Goal: Task Accomplishment & Management: Complete application form

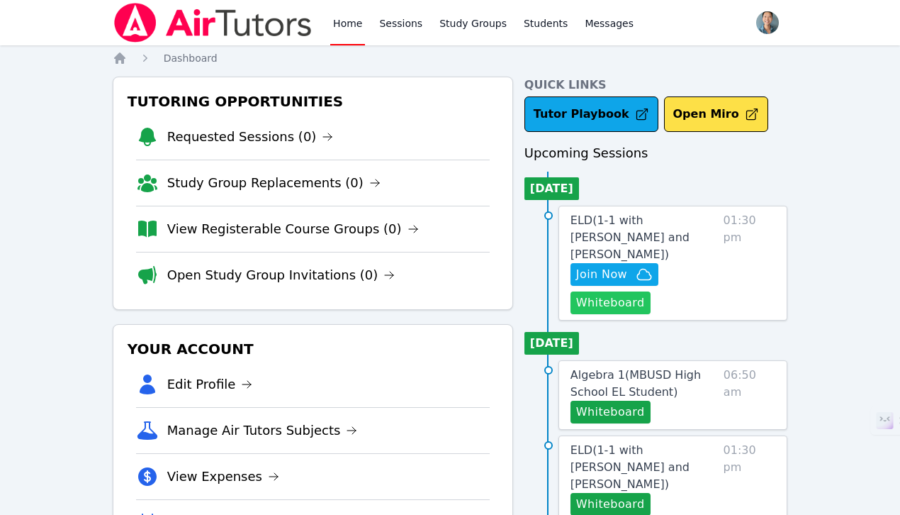
click at [636, 291] on button "Whiteboard" at bounding box center [611, 302] width 80 height 23
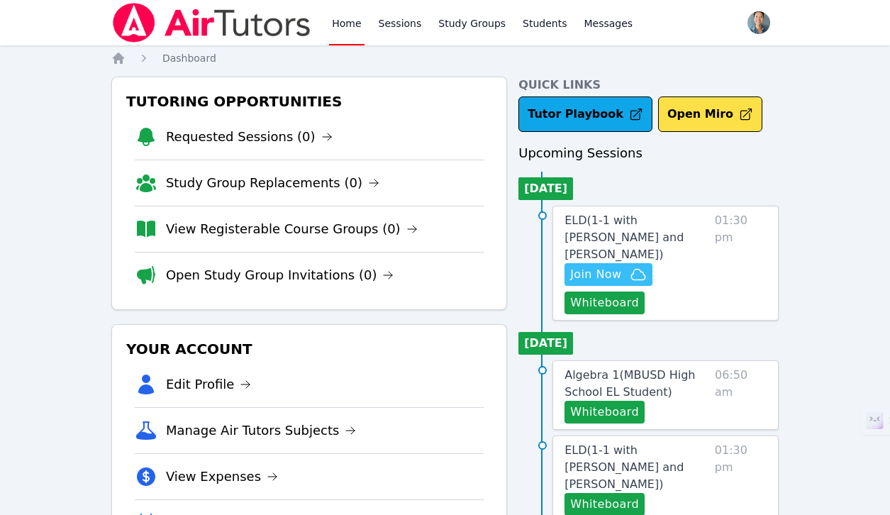
click at [618, 266] on span "Join Now" at bounding box center [595, 274] width 51 height 17
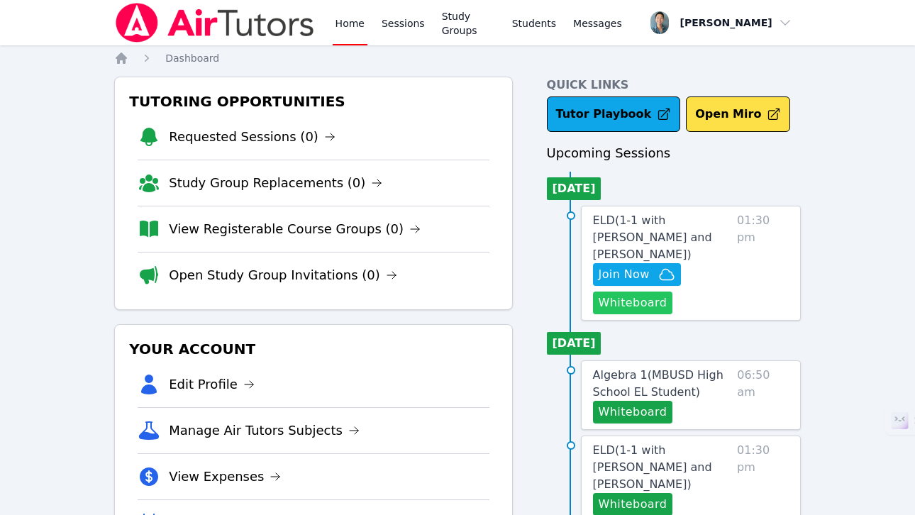
click at [645, 291] on button "Whiteboard" at bounding box center [633, 302] width 80 height 23
click at [401, 28] on link "Sessions" at bounding box center [403, 22] width 49 height 45
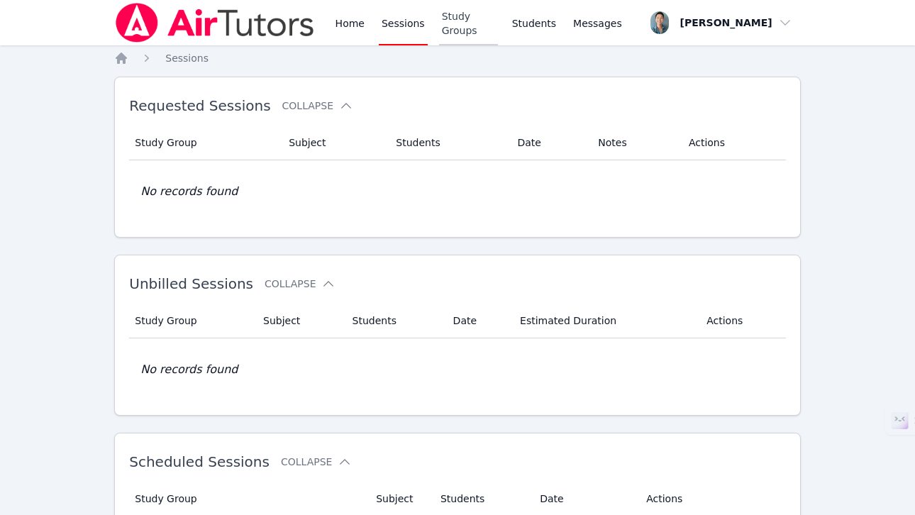
click at [474, 35] on link "Study Groups" at bounding box center [468, 22] width 59 height 45
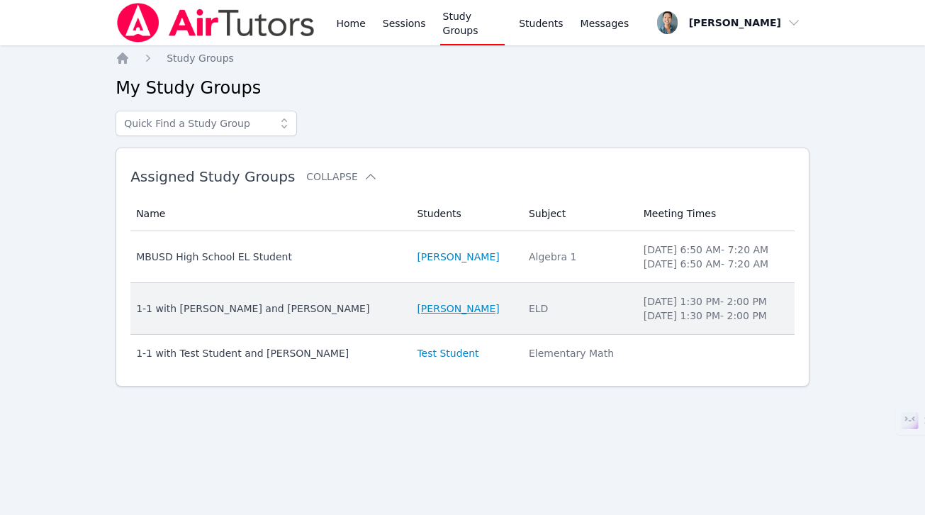
click at [417, 305] on link "[PERSON_NAME]" at bounding box center [458, 308] width 82 height 14
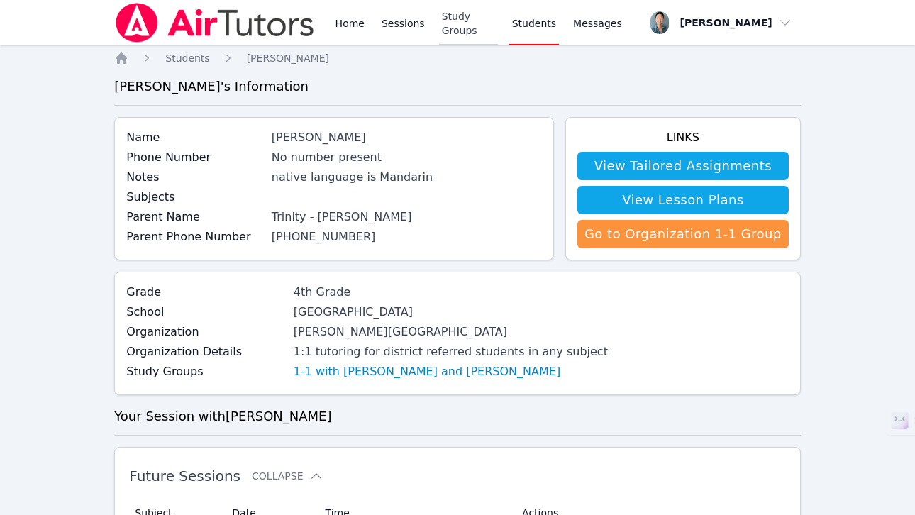
click at [458, 26] on link "Study Groups" at bounding box center [468, 22] width 59 height 45
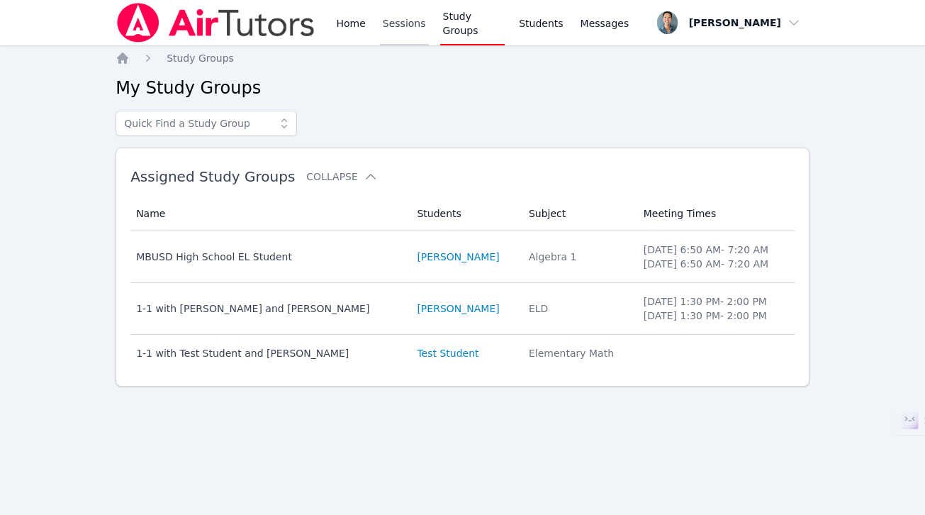
click at [412, 25] on link "Sessions" at bounding box center [404, 22] width 49 height 45
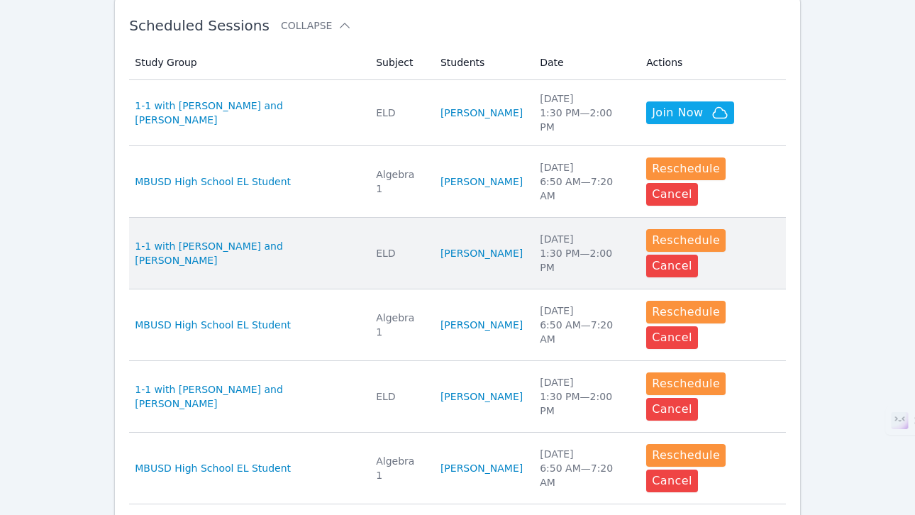
scroll to position [379, 0]
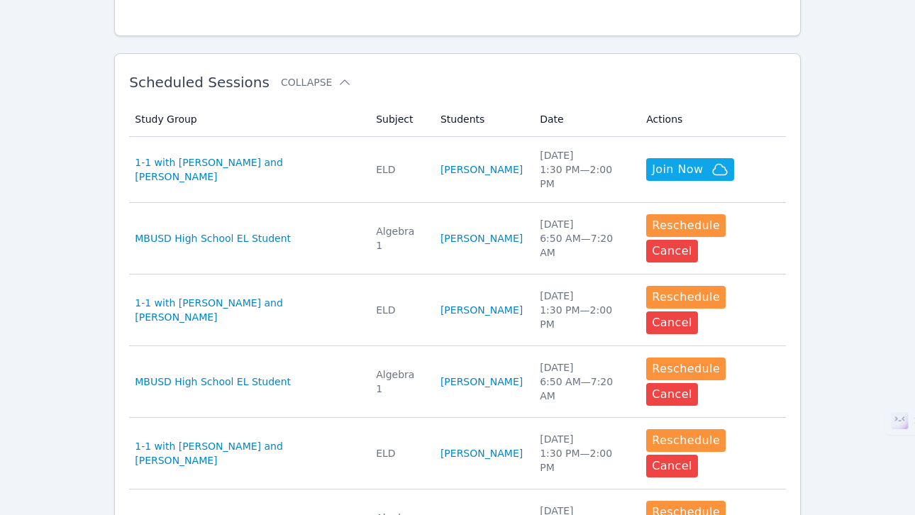
click at [327, 165] on div "1-1 with [PERSON_NAME] and [PERSON_NAME]" at bounding box center [247, 169] width 224 height 28
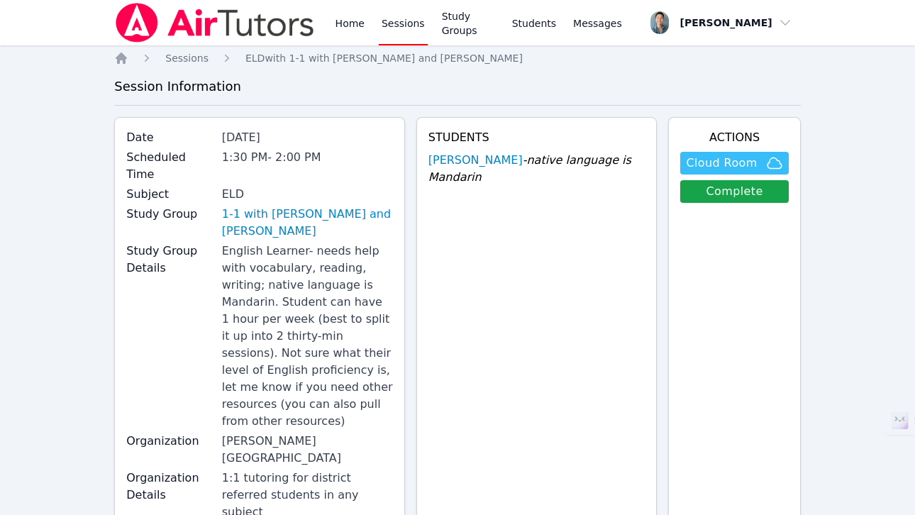
click at [742, 161] on span "Cloud Room" at bounding box center [721, 163] width 71 height 17
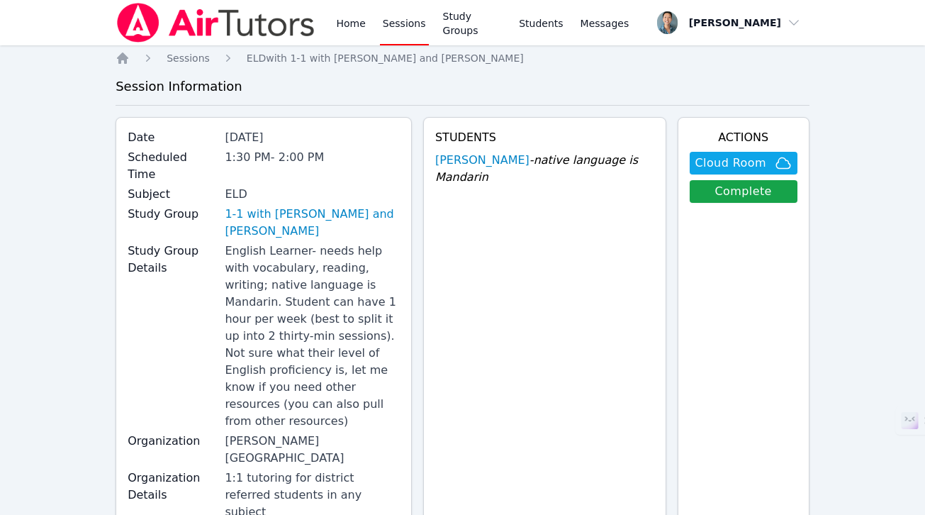
click at [411, 23] on link "Sessions" at bounding box center [404, 22] width 49 height 45
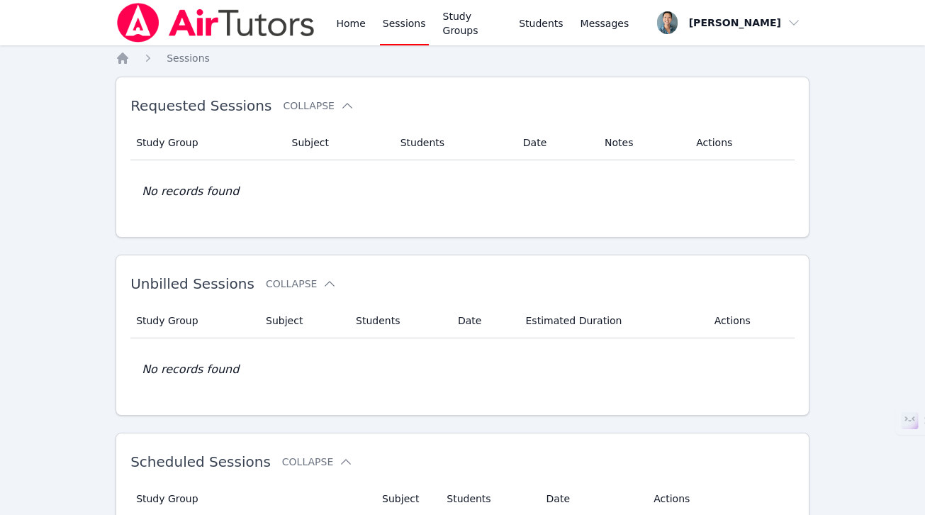
click at [333, 30] on div "Home Sessions Study Groups Students Messages" at bounding box center [374, 22] width 516 height 45
click at [349, 26] on link "Home" at bounding box center [350, 22] width 35 height 45
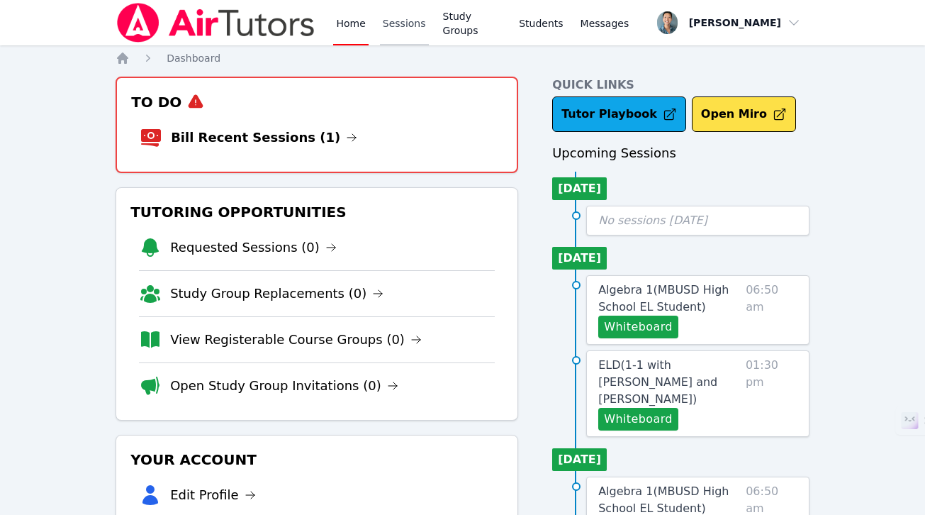
click at [415, 30] on link "Sessions" at bounding box center [404, 22] width 49 height 45
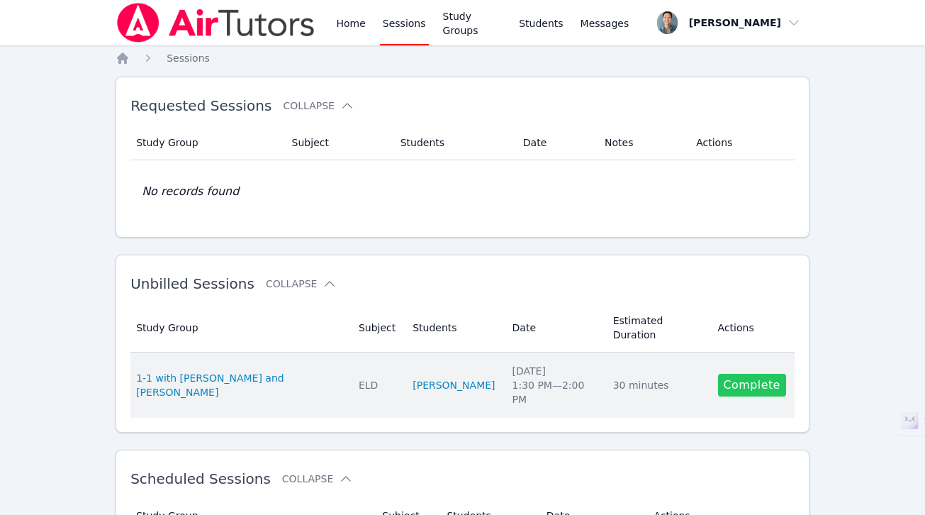
click at [732, 374] on link "Complete" at bounding box center [752, 385] width 68 height 23
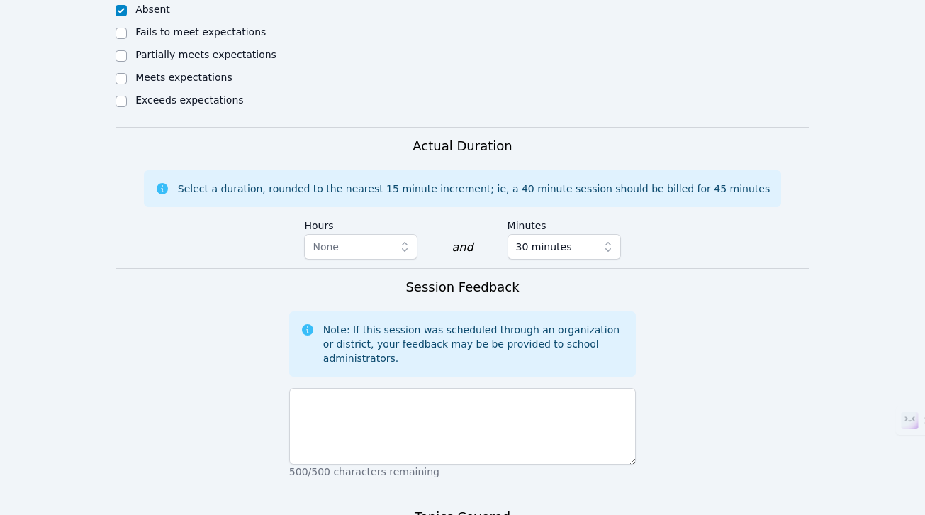
scroll to position [1032, 0]
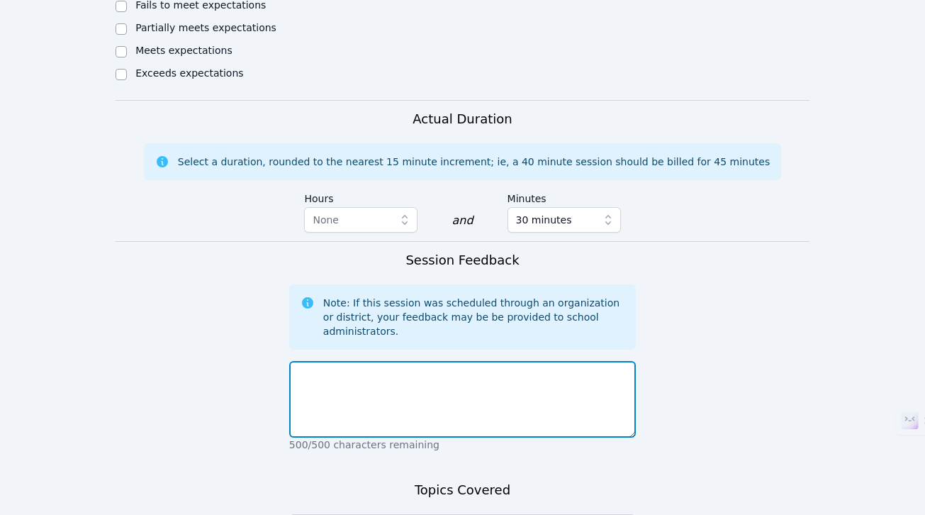
click at [418, 361] on textarea at bounding box center [462, 399] width 347 height 77
paste textarea "The student was unable to log into the Cloudroom."
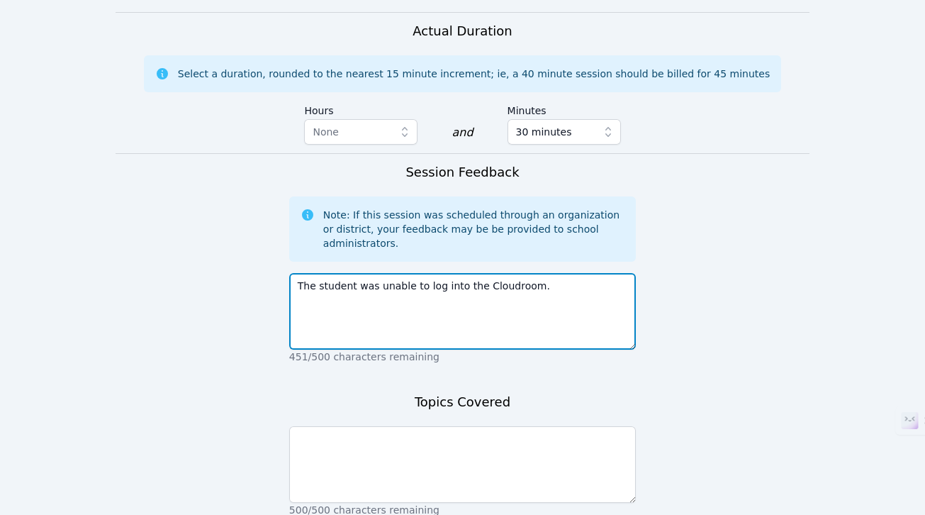
type textarea "The student was unable to log into the Cloudroom."
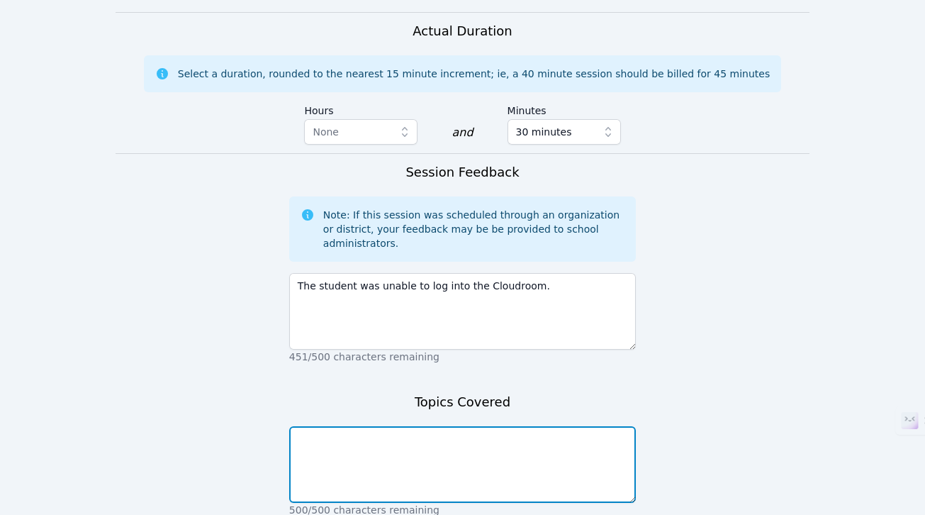
click at [491, 426] on textarea at bounding box center [462, 464] width 347 height 77
paste textarea "The student was unable to log into the Cloudroom."
type textarea "The student was unable to log into the Cloudroom."
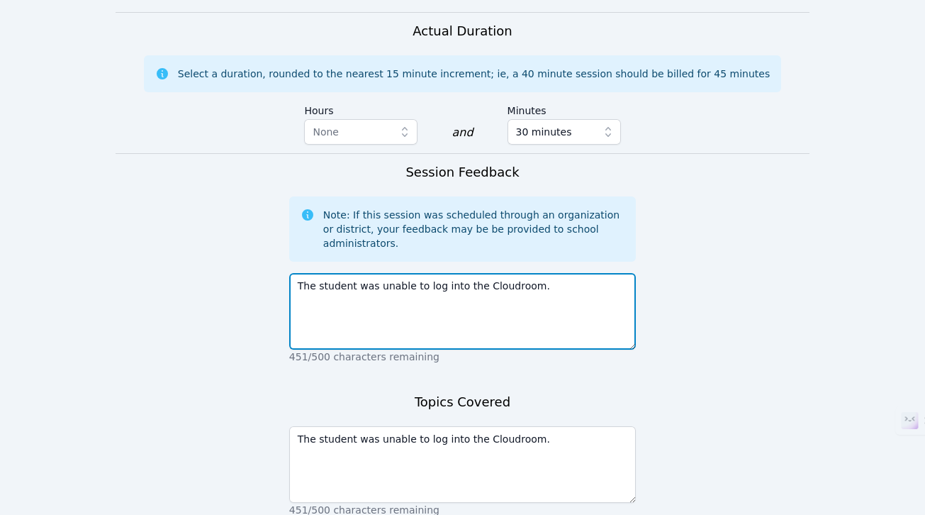
click at [572, 273] on textarea "The student was unable to log into the Cloudroom." at bounding box center [462, 311] width 347 height 77
type textarea "The student was unable to log into the Cloudroom."
click at [555, 273] on textarea "The student was unable to log into the Cloudroom." at bounding box center [462, 311] width 347 height 77
click at [452, 273] on textarea "The student was unable to log into the Cloudroom." at bounding box center [462, 311] width 347 height 77
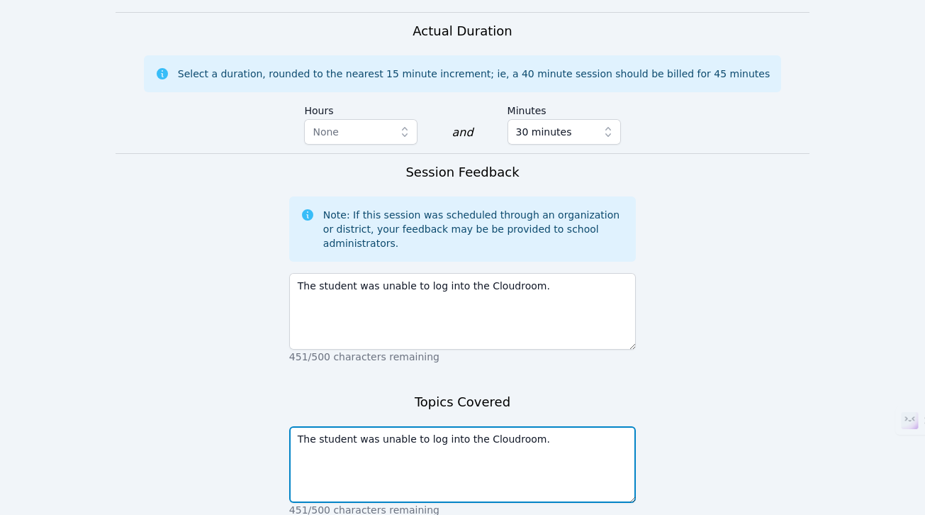
click at [447, 426] on textarea "The student was unable to log into the Cloudroom." at bounding box center [462, 464] width 347 height 77
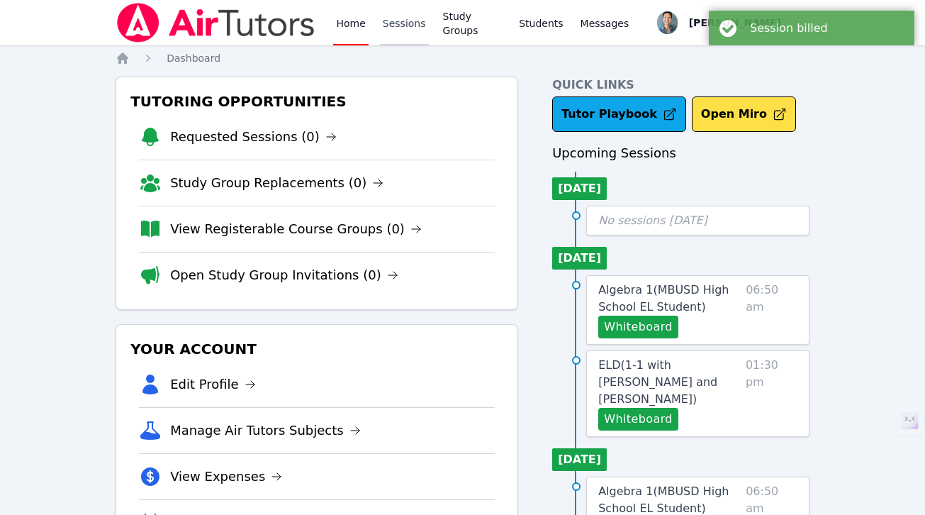
click at [410, 22] on link "Sessions" at bounding box center [404, 22] width 49 height 45
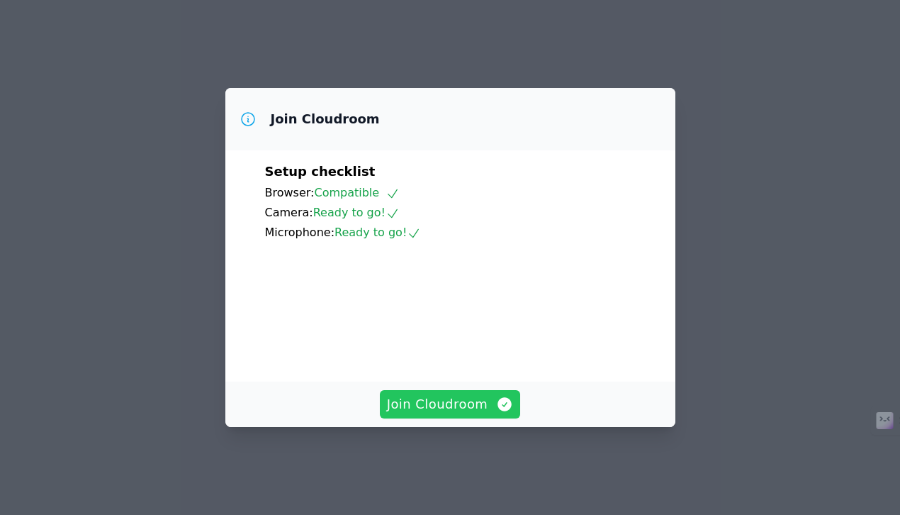
click at [465, 406] on span "Join Cloudroom" at bounding box center [450, 404] width 127 height 20
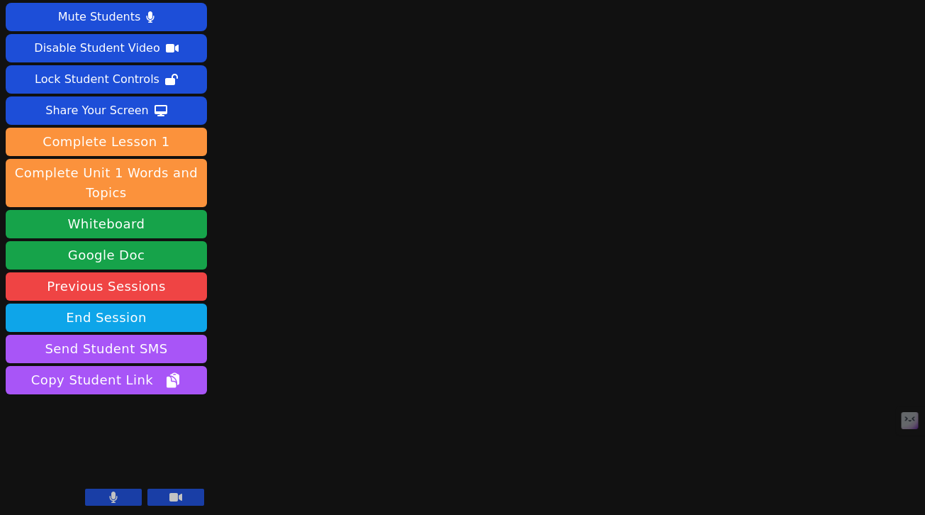
scroll to position [27, 0]
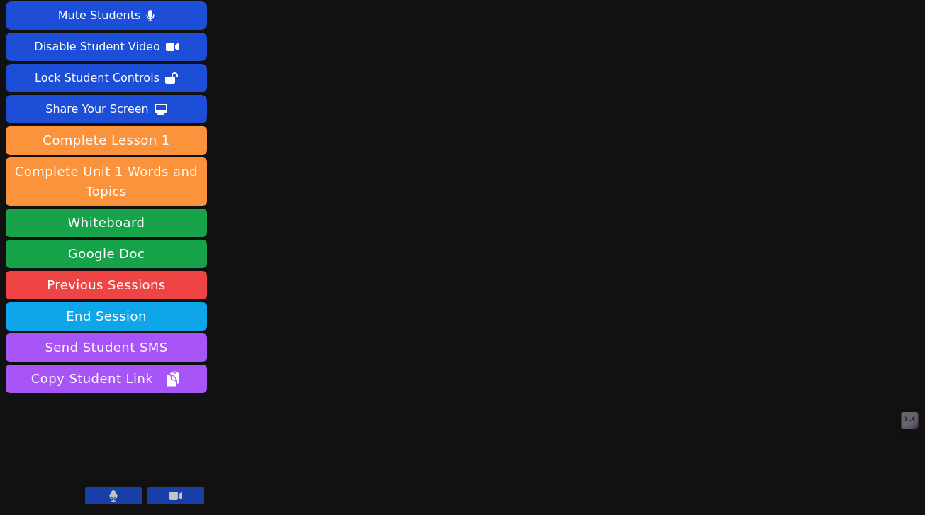
drag, startPoint x: 187, startPoint y: 435, endPoint x: 299, endPoint y: 403, distance: 116.5
click at [299, 403] on div "Session starts in 00:01:12 Mute Students Disable Student Video Lock Student Con…" at bounding box center [462, 230] width 925 height 515
click at [175, 491] on icon at bounding box center [175, 495] width 13 height 11
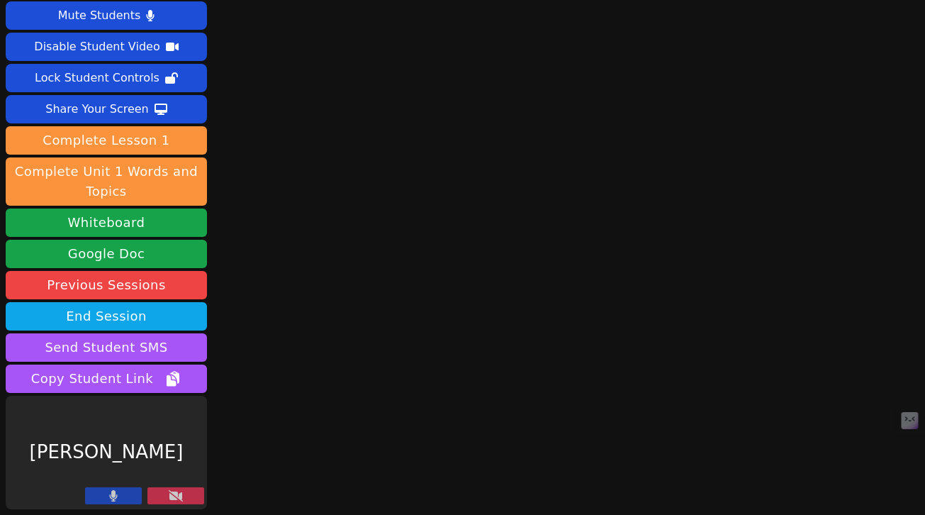
click at [124, 494] on button at bounding box center [113, 495] width 57 height 17
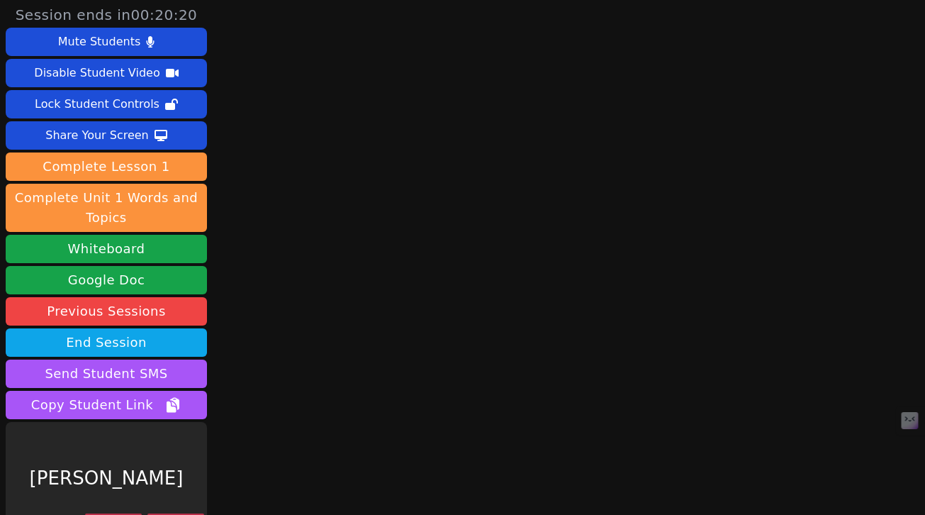
scroll to position [0, 0]
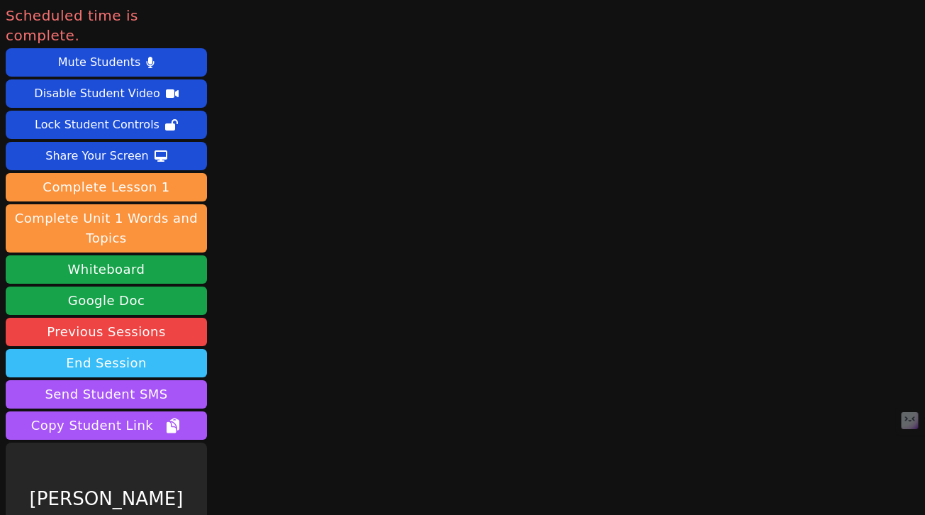
click at [150, 350] on button "End Session" at bounding box center [106, 363] width 201 height 28
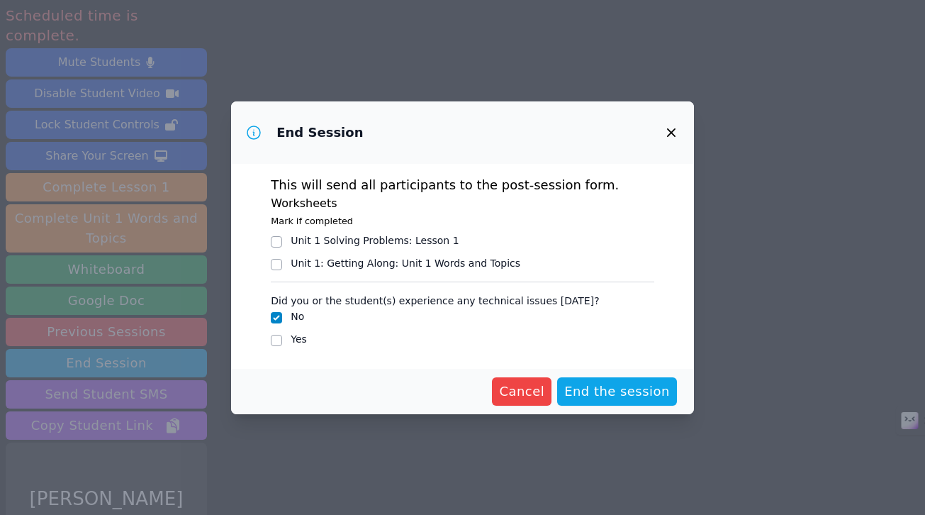
click at [303, 339] on label "Yes" at bounding box center [299, 338] width 16 height 11
click at [282, 339] on input "Yes" at bounding box center [276, 340] width 11 height 11
checkbox input "true"
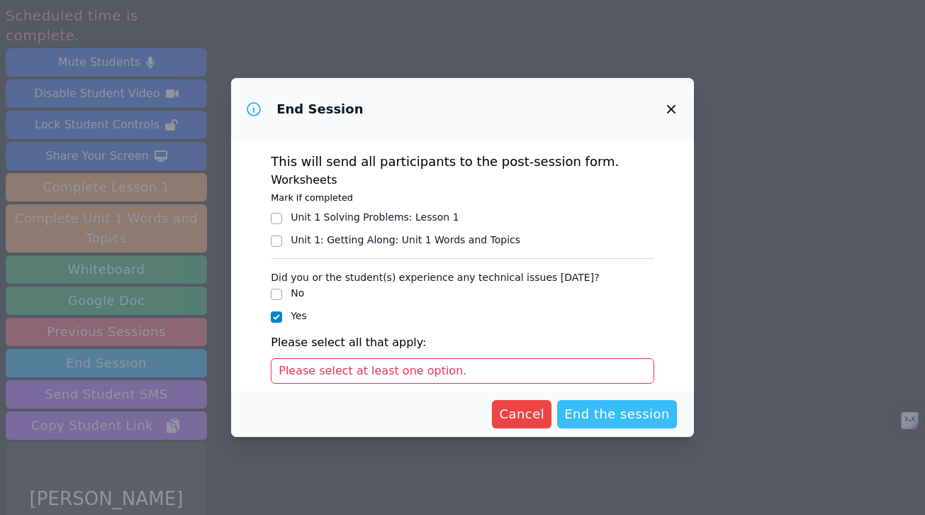
click at [616, 406] on span "End the session" at bounding box center [617, 414] width 106 height 20
click at [525, 366] on div "Please select at least one option." at bounding box center [463, 371] width 384 height 26
click at [480, 386] on div "Did you or the student(s) experience any technical issues today? No Yes Please …" at bounding box center [463, 392] width 384 height 257
click at [464, 376] on div "Please select at least one option." at bounding box center [463, 371] width 384 height 26
click at [358, 375] on span "Please select at least one option." at bounding box center [373, 370] width 188 height 13
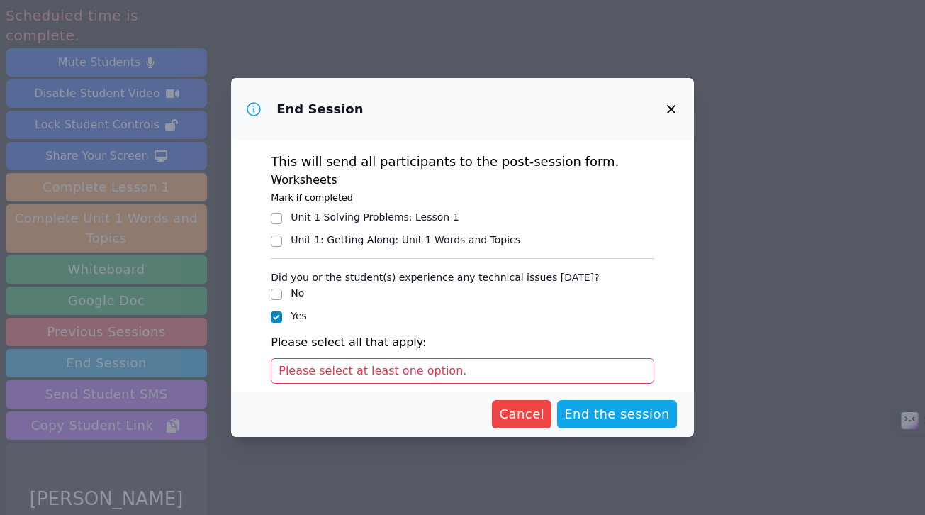
click at [347, 372] on span "Please select at least one option." at bounding box center [373, 370] width 188 height 13
click at [330, 372] on span "Please select at least one option." at bounding box center [373, 370] width 188 height 13
click at [615, 413] on span "End the session" at bounding box center [617, 414] width 106 height 20
click at [278, 296] on input "No" at bounding box center [276, 294] width 11 height 11
checkbox input "true"
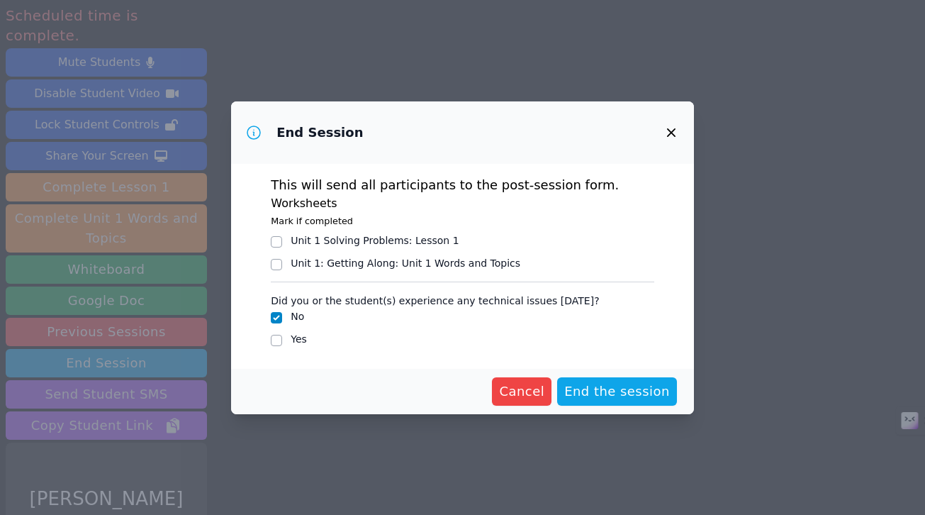
click at [279, 333] on div at bounding box center [276, 340] width 11 height 17
click at [279, 337] on input "Yes" at bounding box center [276, 340] width 11 height 11
checkbox input "true"
checkbox input "false"
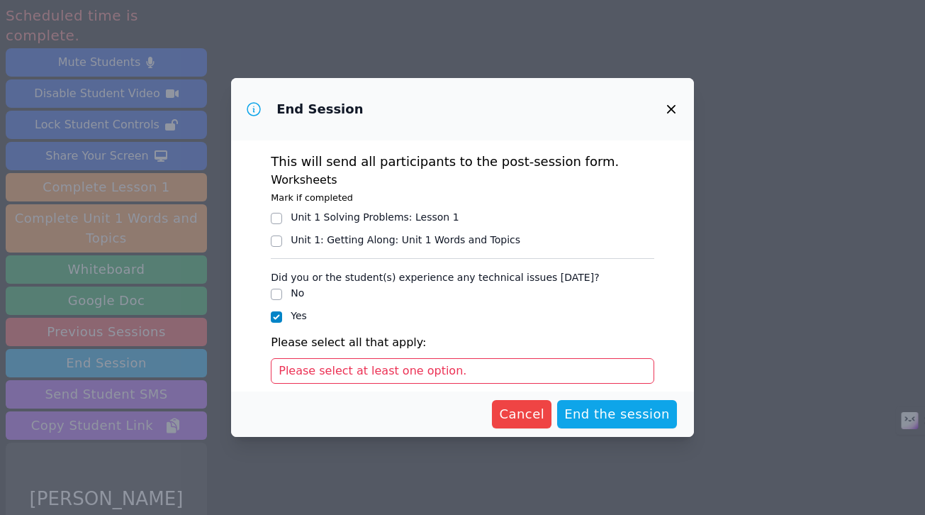
click at [324, 377] on div "Please select at least one option." at bounding box center [463, 371] width 384 height 26
click at [308, 368] on span "Please select at least one option." at bounding box center [373, 370] width 188 height 13
click at [308, 367] on span "Please select at least one option." at bounding box center [373, 370] width 188 height 13
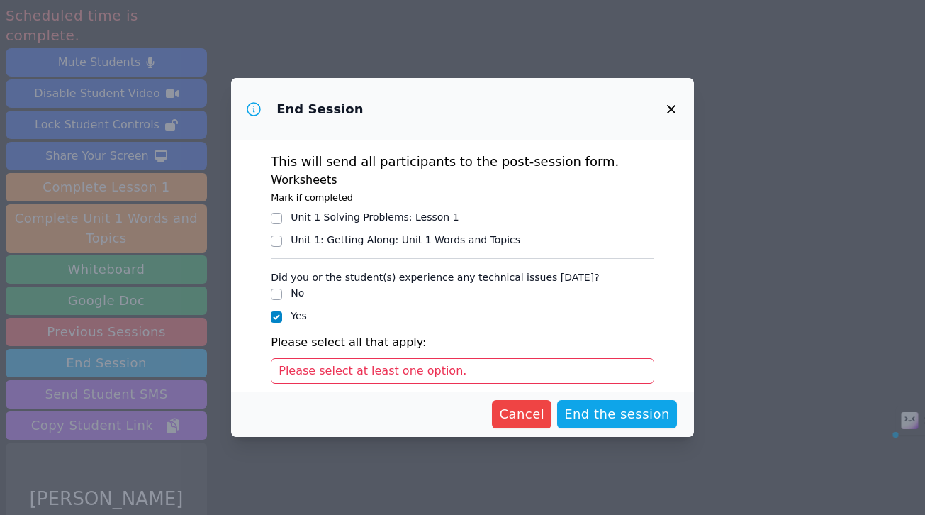
click at [582, 364] on div "Please select at least one option." at bounding box center [463, 371] width 384 height 26
click at [634, 368] on div "Please select at least one option." at bounding box center [463, 371] width 384 height 26
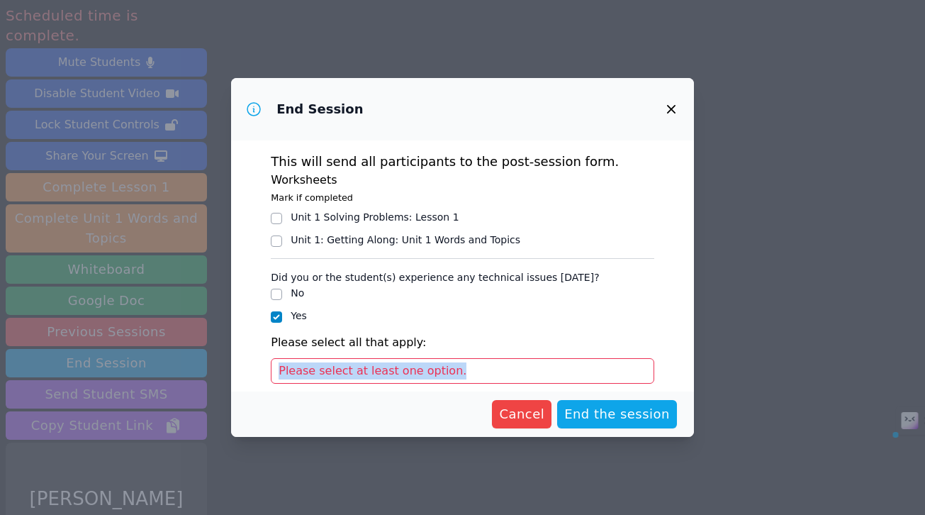
click at [634, 368] on div "Please select at least one option." at bounding box center [463, 371] width 384 height 26
click at [624, 376] on div "Please select at least one option." at bounding box center [463, 371] width 384 height 26
click at [469, 375] on div "Please select at least one option." at bounding box center [463, 371] width 384 height 26
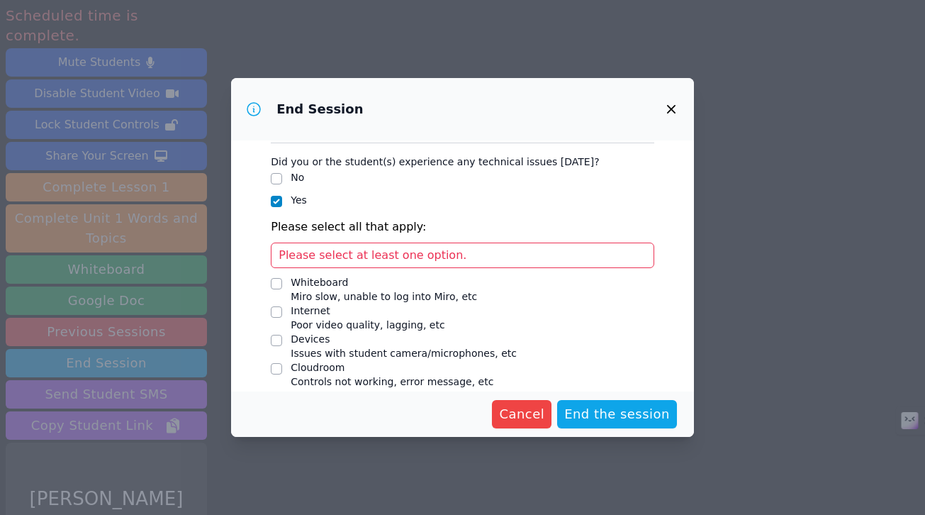
scroll to position [147, 0]
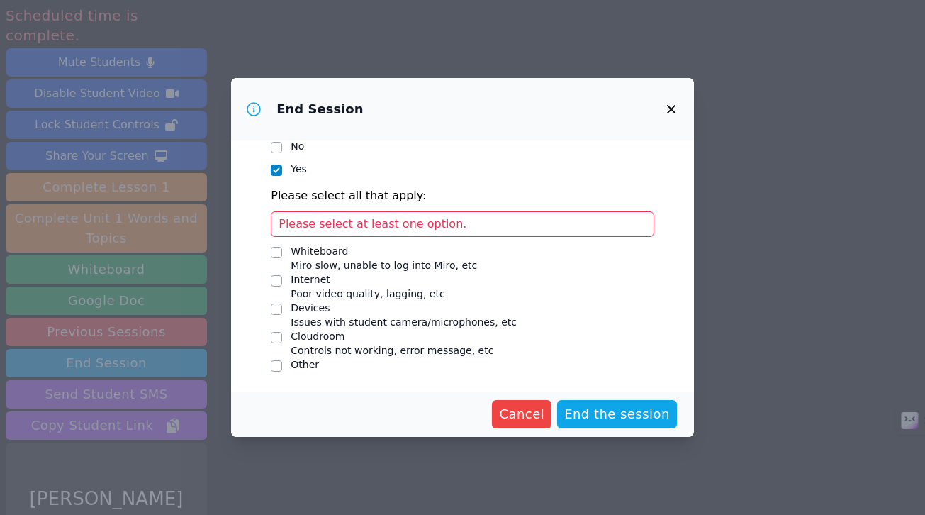
click at [325, 336] on div "Cloudroom" at bounding box center [392, 336] width 203 height 14
click at [282, 336] on input "Cloudroom Controls not working, error message, etc" at bounding box center [276, 337] width 11 height 11
checkbox input "true"
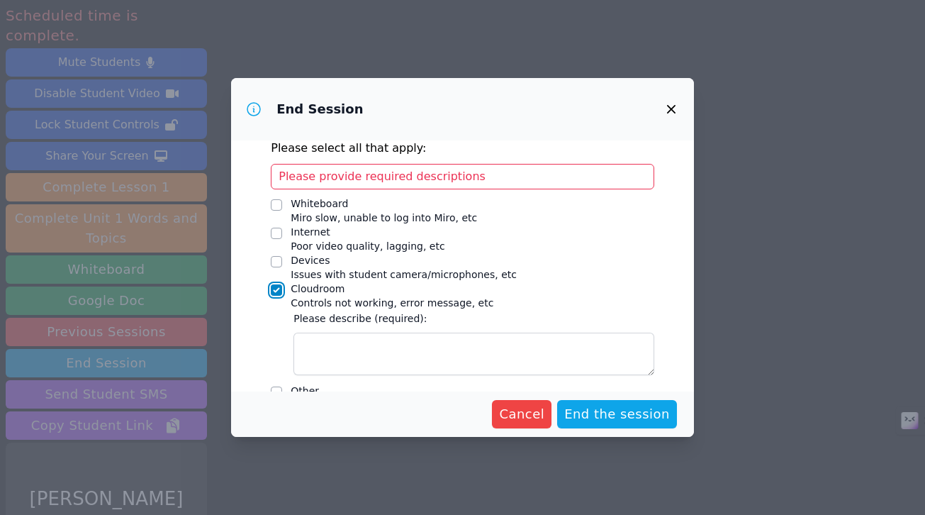
scroll to position [220, 0]
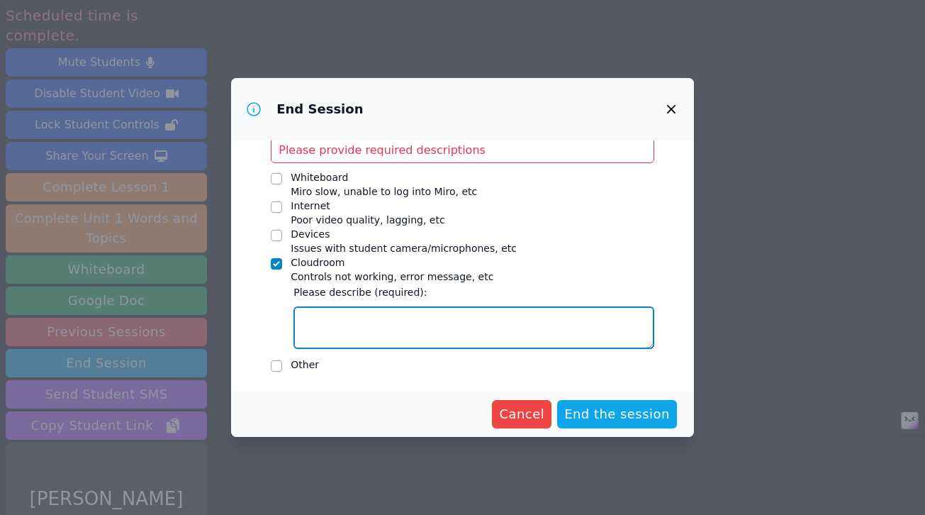
click at [432, 313] on textarea "Cloudroom Controls not working, error message, etc" at bounding box center [474, 327] width 361 height 43
type textarea "S"
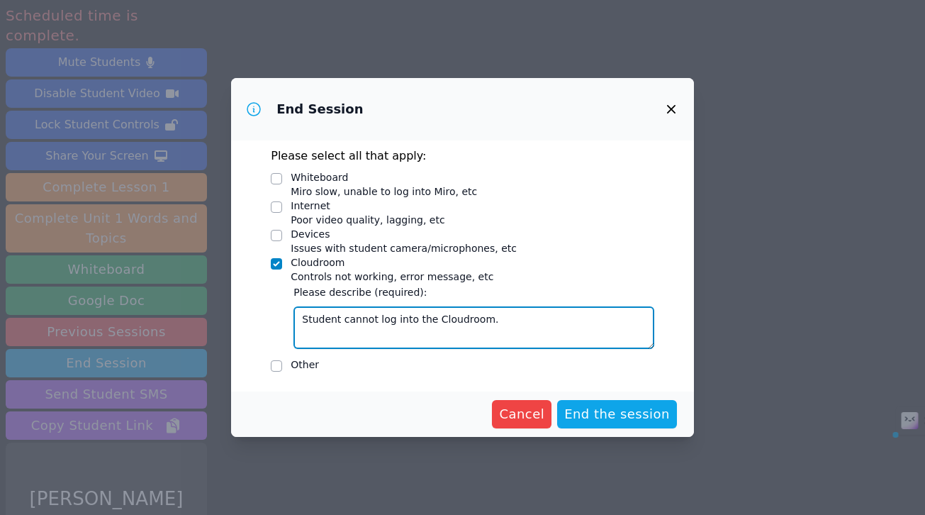
drag, startPoint x: 501, startPoint y: 323, endPoint x: 246, endPoint y: 318, distance: 254.6
click at [246, 318] on div "This will send all participants to the post-session form. Worksheets Mark if co…" at bounding box center [462, 265] width 463 height 251
click at [494, 323] on textarea "Student cannot log into the Cloudroom." at bounding box center [474, 327] width 361 height 43
drag, startPoint x: 501, startPoint y: 321, endPoint x: 295, endPoint y: 320, distance: 206.3
click at [295, 320] on textarea "Student cannot log into the Cloudroom." at bounding box center [474, 327] width 361 height 43
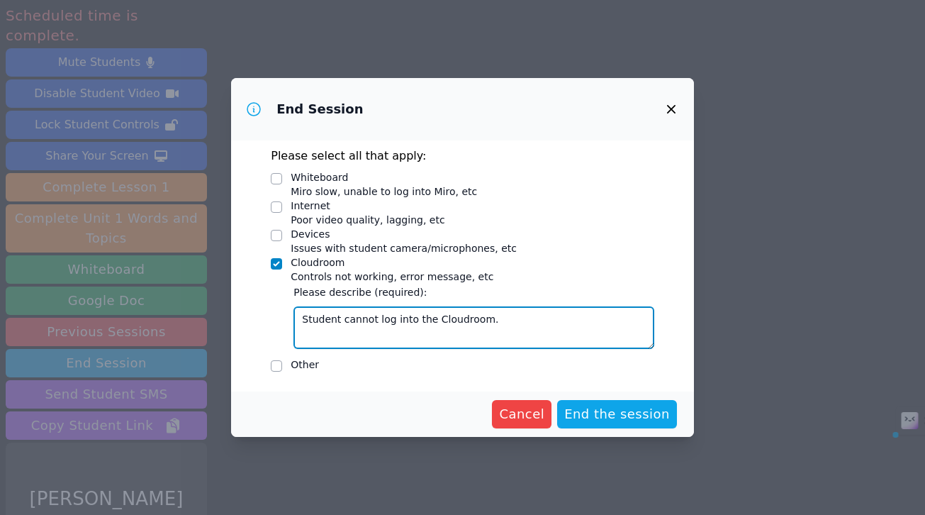
paste textarea "The student was unable to"
type textarea "The student was unable to log into the Cloudroom."
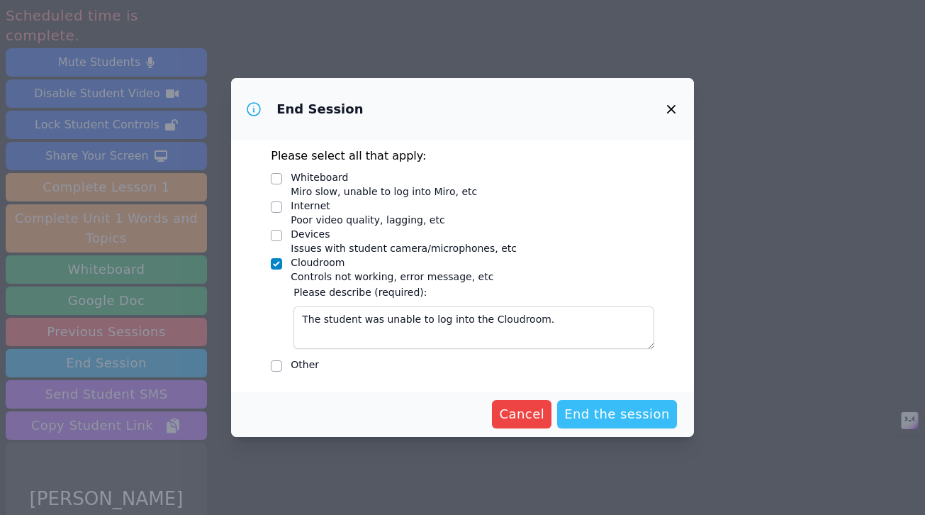
click at [607, 408] on span "End the session" at bounding box center [617, 414] width 106 height 20
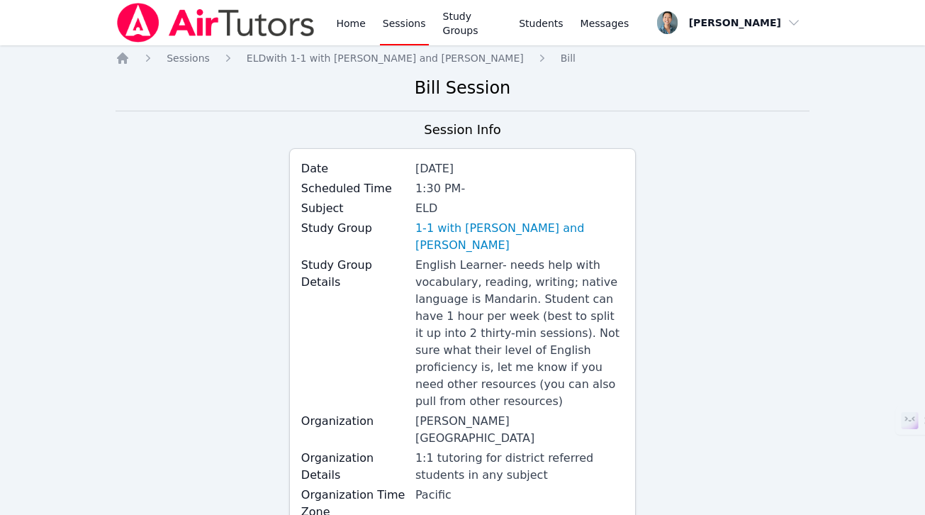
scroll to position [89, 0]
